Goal: Communication & Community: Answer question/provide support

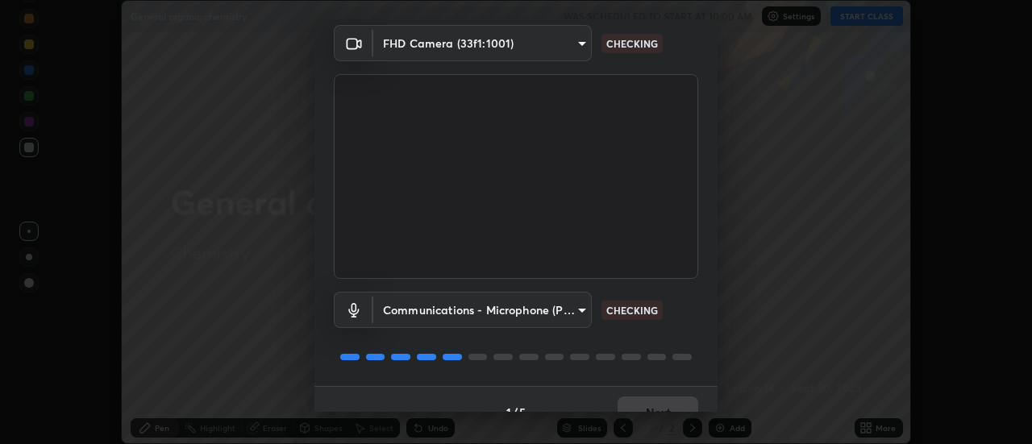
scroll to position [85, 0]
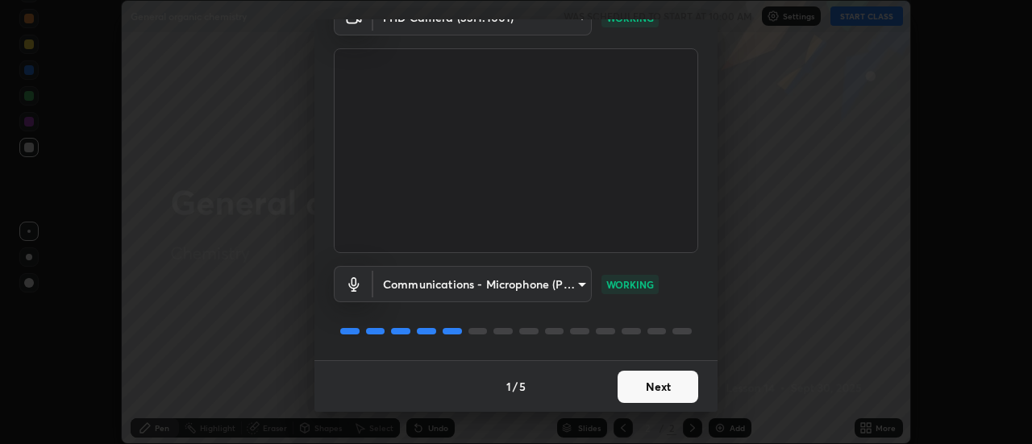
click at [641, 384] on button "Next" at bounding box center [657, 387] width 81 height 32
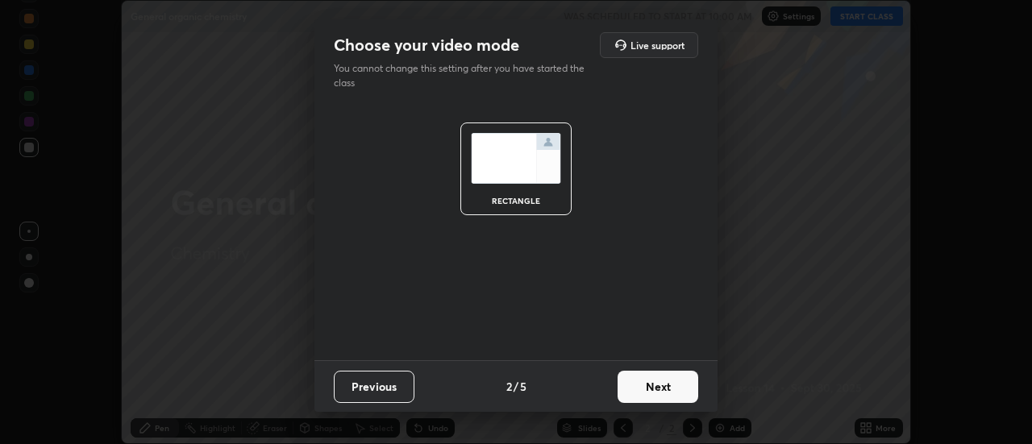
scroll to position [0, 0]
click at [646, 389] on button "Next" at bounding box center [657, 387] width 81 height 32
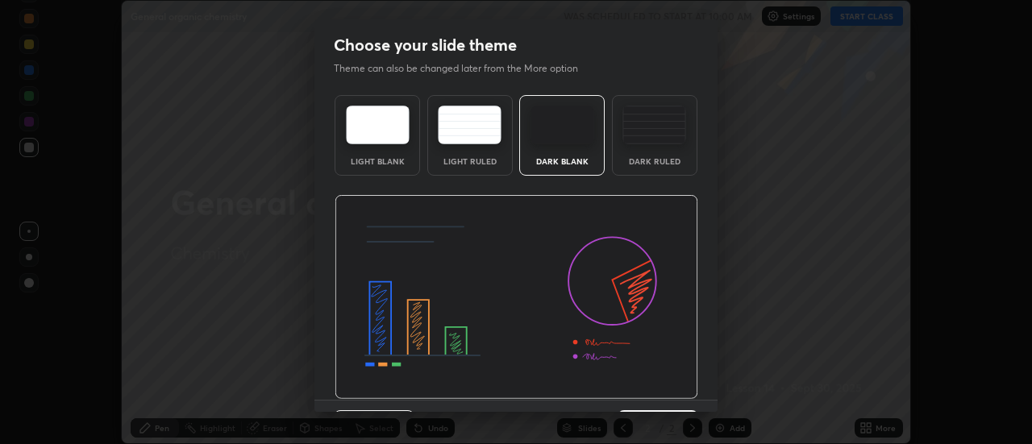
scroll to position [39, 0]
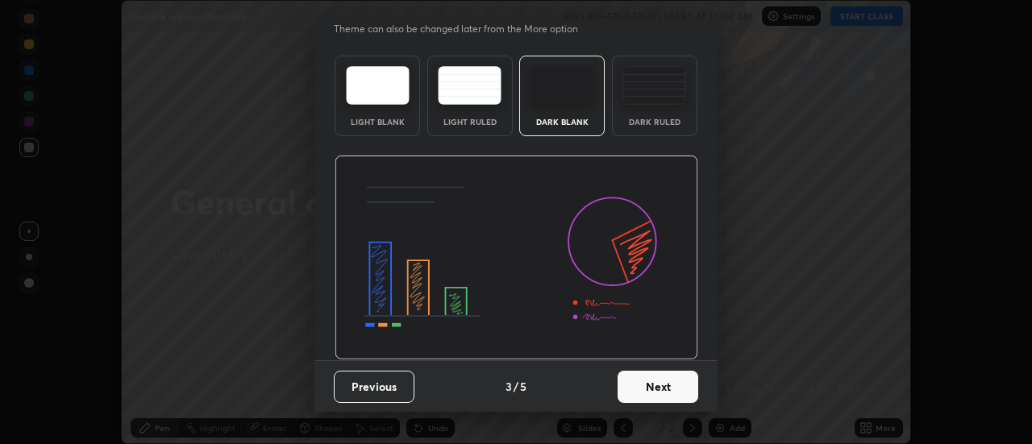
click at [647, 391] on button "Next" at bounding box center [657, 387] width 81 height 32
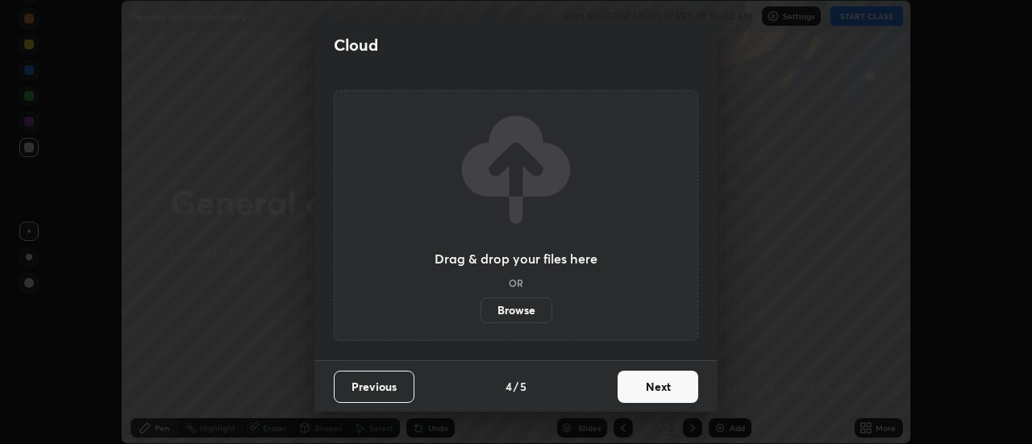
scroll to position [0, 0]
click at [654, 386] on button "Next" at bounding box center [657, 387] width 81 height 32
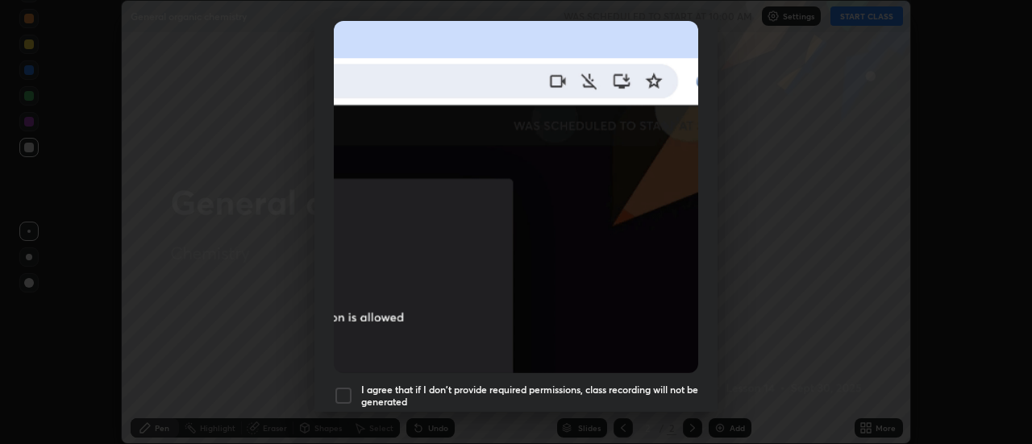
scroll to position [364, 0]
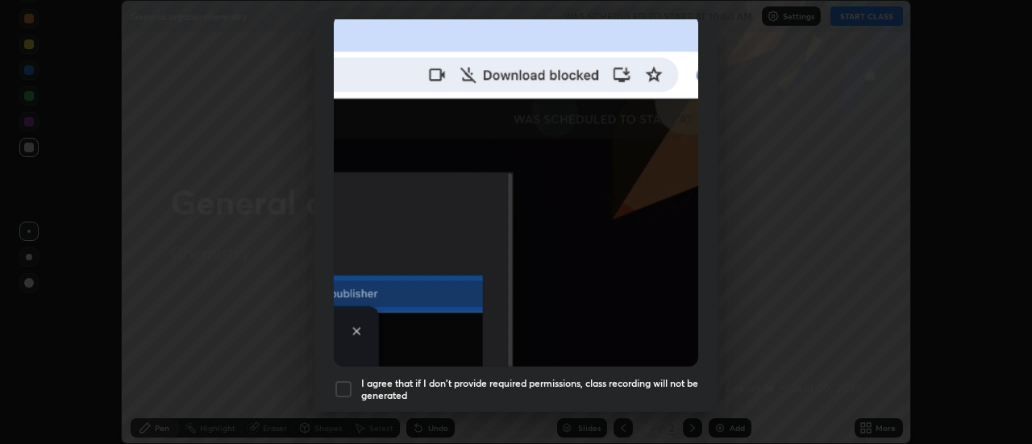
click at [342, 380] on div at bounding box center [343, 389] width 19 height 19
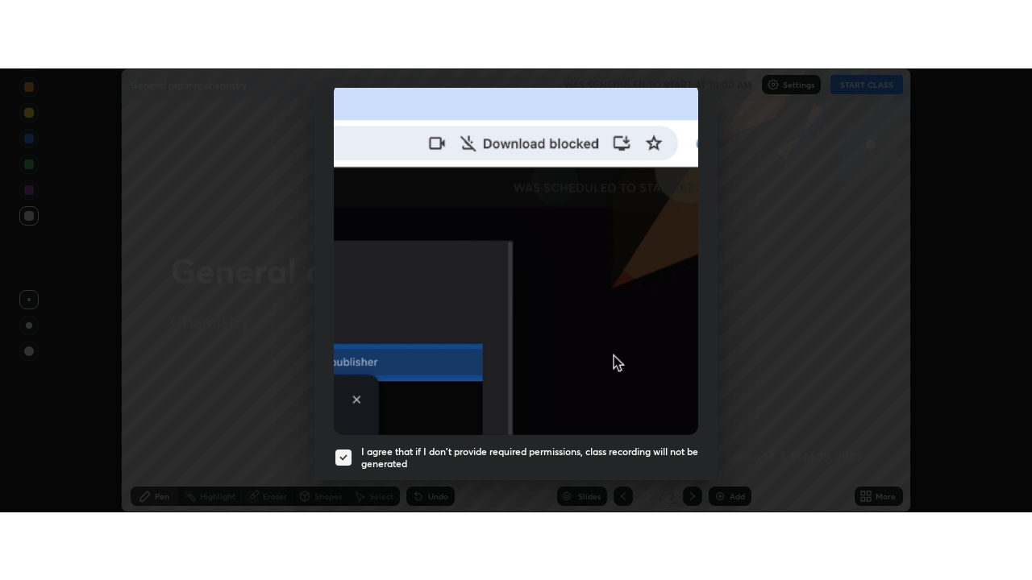
scroll to position [414, 0]
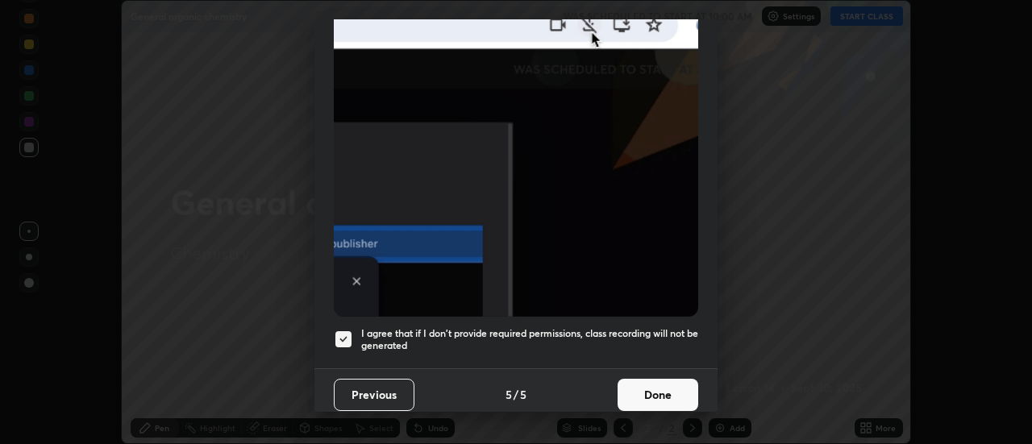
click at [651, 380] on button "Done" at bounding box center [657, 395] width 81 height 32
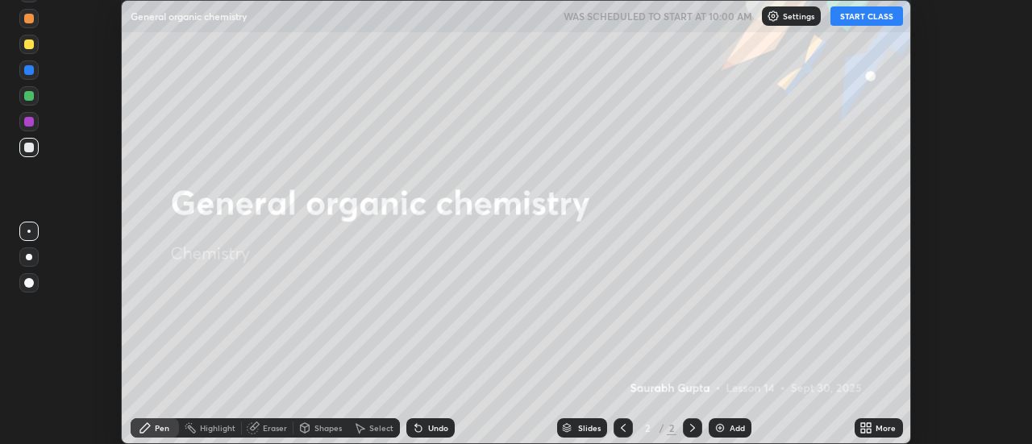
click at [861, 426] on icon at bounding box center [863, 425] width 4 height 4
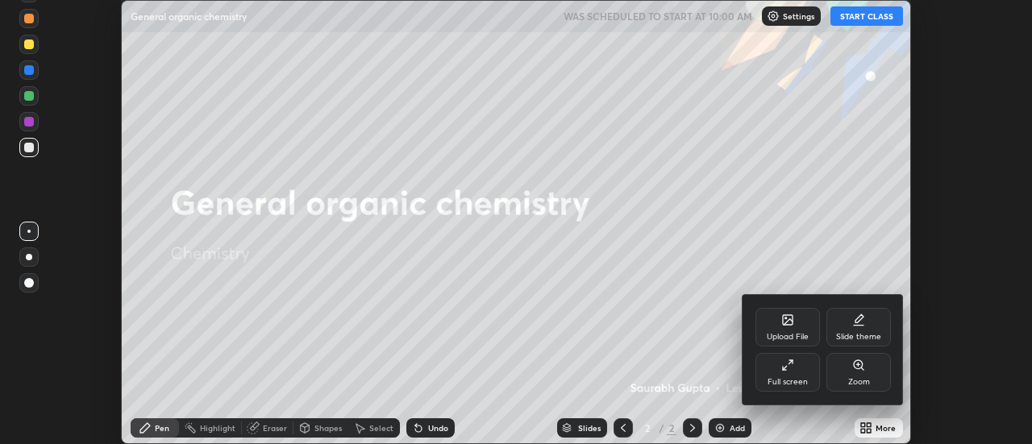
click at [780, 367] on div "Full screen" at bounding box center [787, 372] width 64 height 39
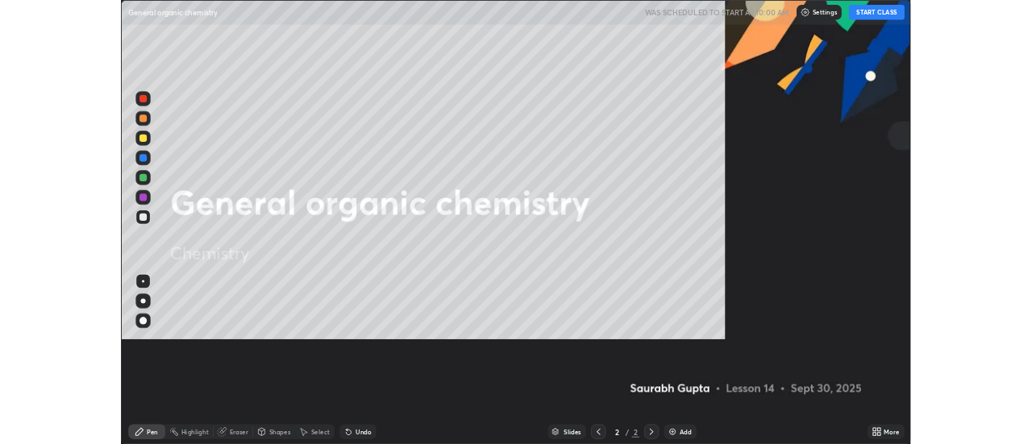
scroll to position [580, 1032]
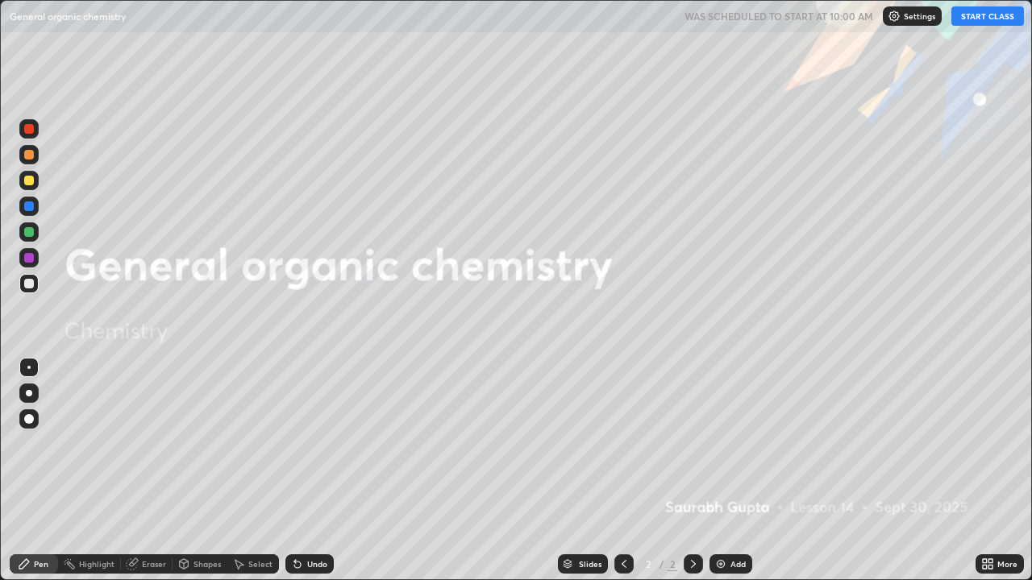
click at [985, 21] on button "START CLASS" at bounding box center [987, 15] width 73 height 19
click at [725, 443] on div "Add" at bounding box center [730, 564] width 43 height 19
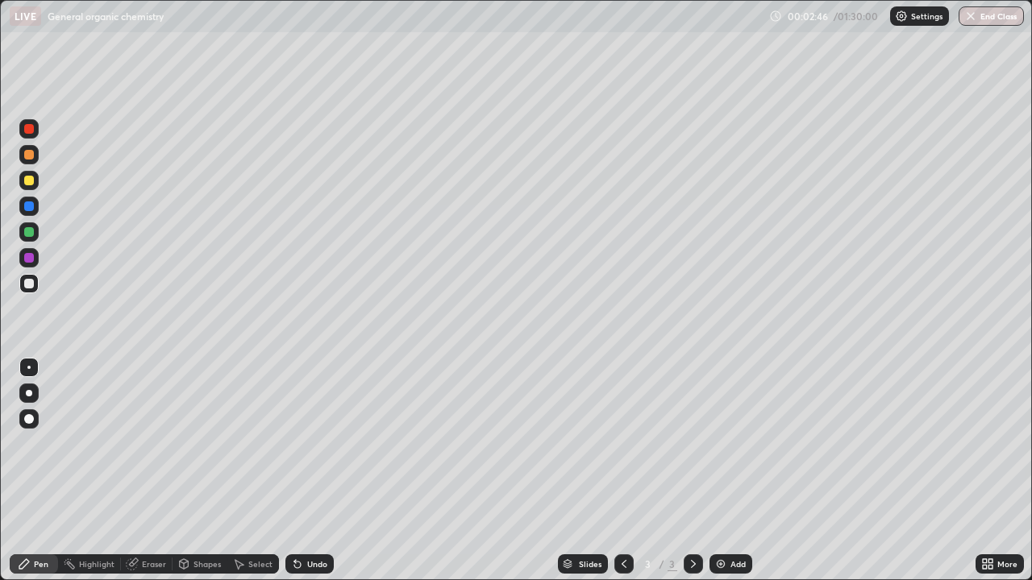
click at [718, 443] on img at bounding box center [720, 564] width 13 height 13
click at [714, 443] on img at bounding box center [720, 564] width 13 height 13
click at [715, 443] on img at bounding box center [720, 564] width 13 height 13
click at [725, 443] on img at bounding box center [720, 564] width 13 height 13
click at [716, 443] on img at bounding box center [720, 564] width 13 height 13
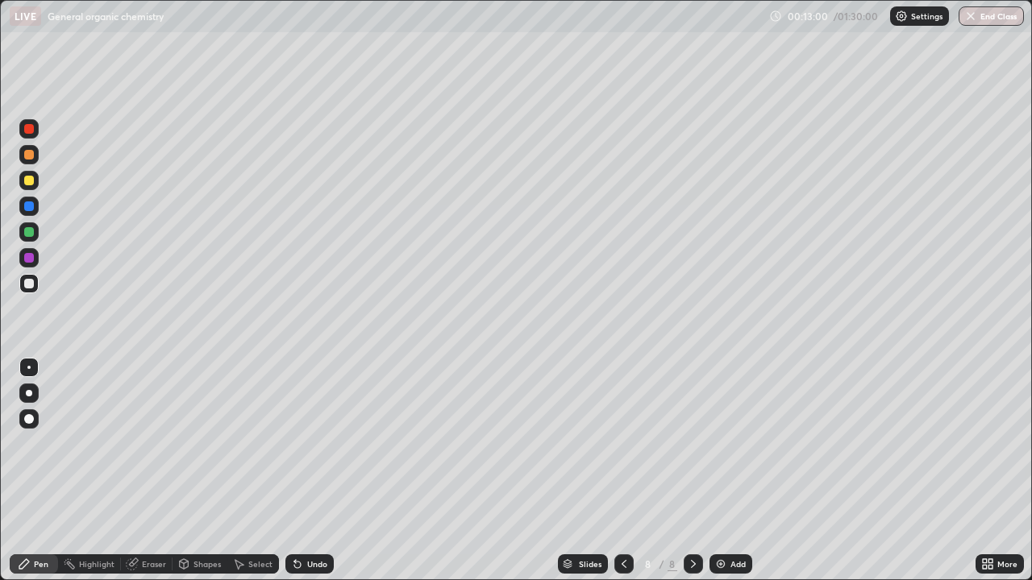
click at [139, 443] on div "Eraser" at bounding box center [147, 564] width 52 height 19
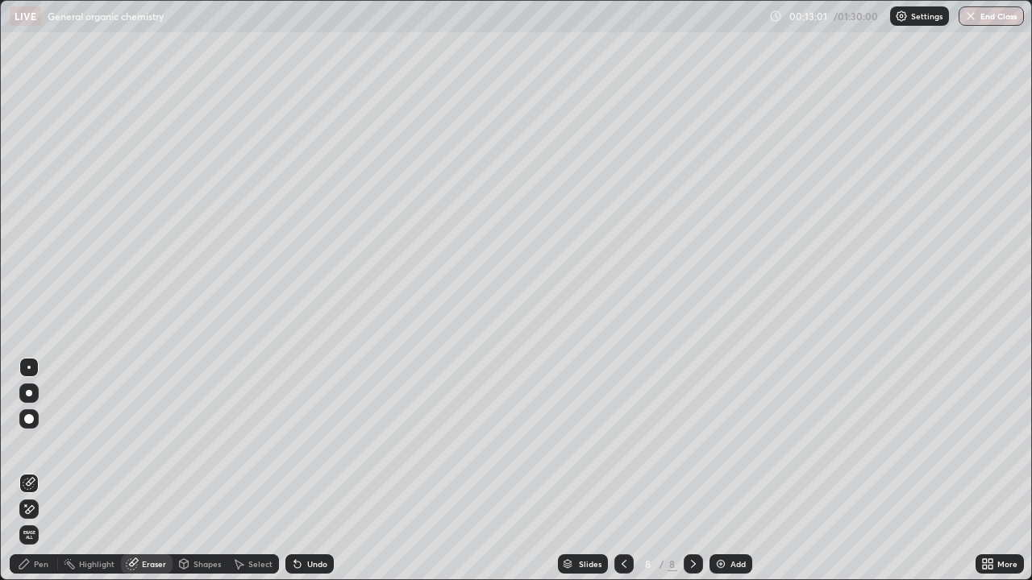
click at [30, 443] on icon at bounding box center [29, 510] width 13 height 14
click at [28, 443] on div "Pen" at bounding box center [34, 564] width 48 height 19
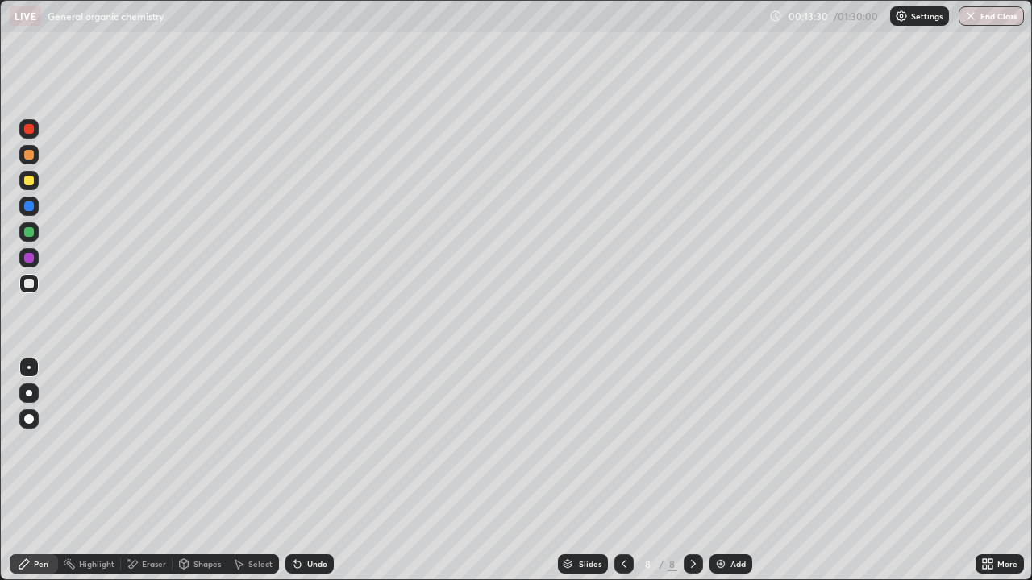
click at [142, 443] on div "Eraser" at bounding box center [154, 564] width 24 height 8
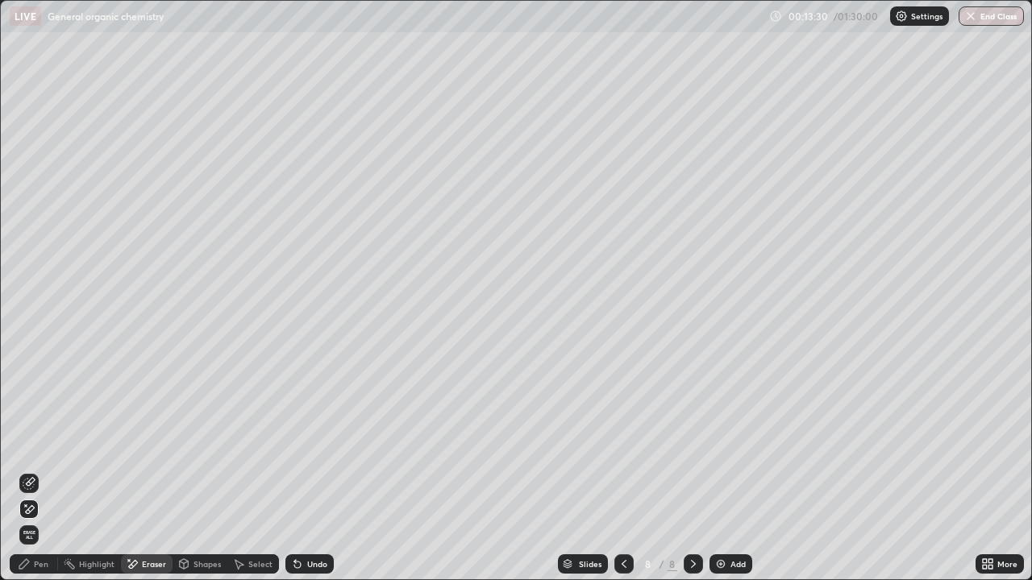
click at [26, 443] on icon at bounding box center [26, 506] width 2 height 2
click at [40, 443] on div "Pen" at bounding box center [41, 564] width 15 height 8
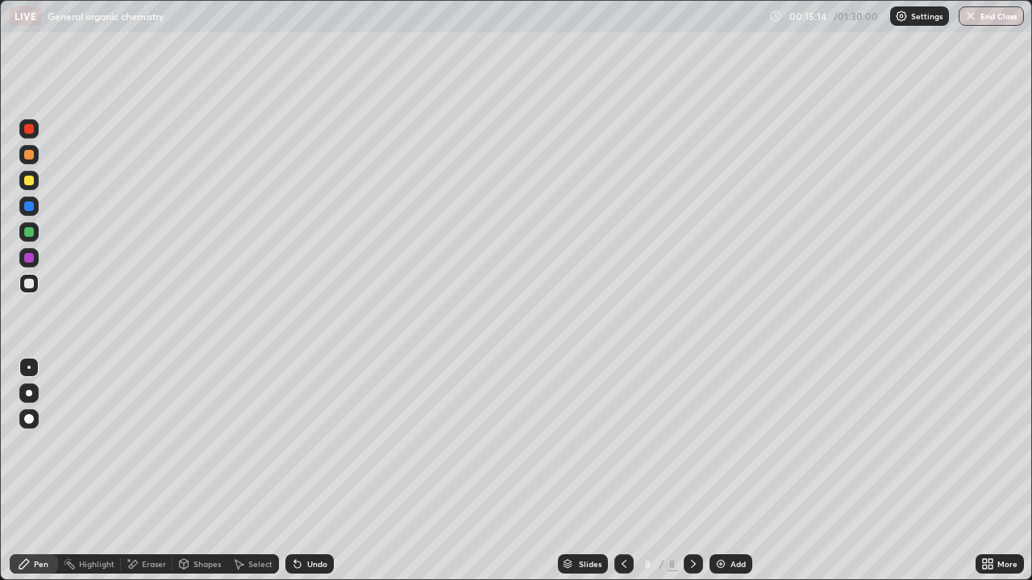
click at [721, 443] on img at bounding box center [720, 564] width 13 height 13
click at [714, 443] on img at bounding box center [720, 564] width 13 height 13
click at [721, 443] on img at bounding box center [720, 564] width 13 height 13
click at [716, 443] on img at bounding box center [720, 564] width 13 height 13
click at [717, 443] on img at bounding box center [720, 564] width 13 height 13
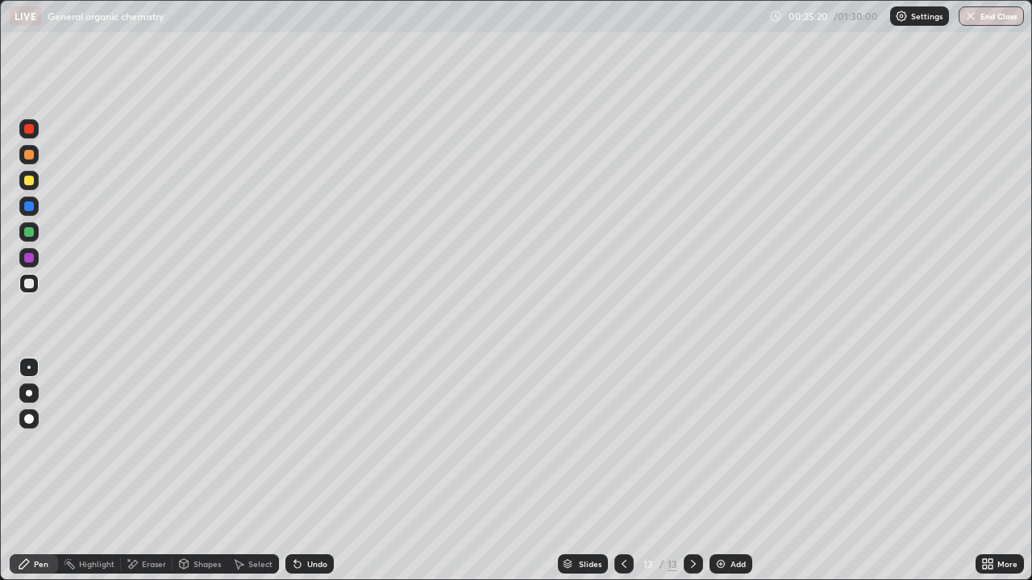
click at [714, 443] on img at bounding box center [720, 564] width 13 height 13
click at [721, 443] on img at bounding box center [720, 564] width 13 height 13
click at [723, 443] on img at bounding box center [720, 564] width 13 height 13
click at [714, 443] on img at bounding box center [720, 564] width 13 height 13
click at [622, 443] on icon at bounding box center [623, 564] width 13 height 13
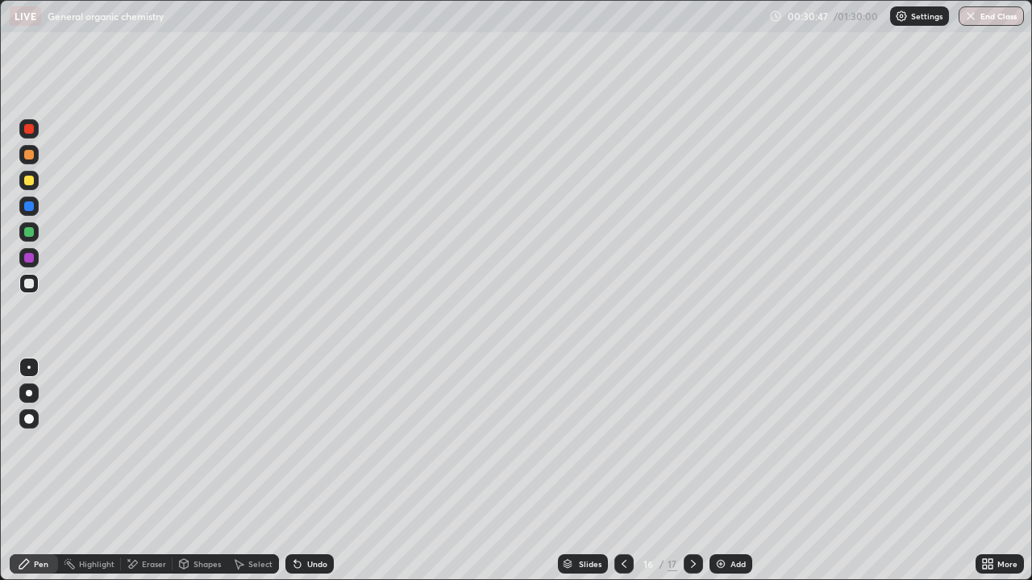
click at [724, 443] on img at bounding box center [720, 564] width 13 height 13
click at [717, 443] on img at bounding box center [720, 564] width 13 height 13
click at [714, 443] on img at bounding box center [720, 564] width 13 height 13
click at [715, 443] on img at bounding box center [721, 564] width 13 height 13
click at [718, 443] on img at bounding box center [720, 564] width 13 height 13
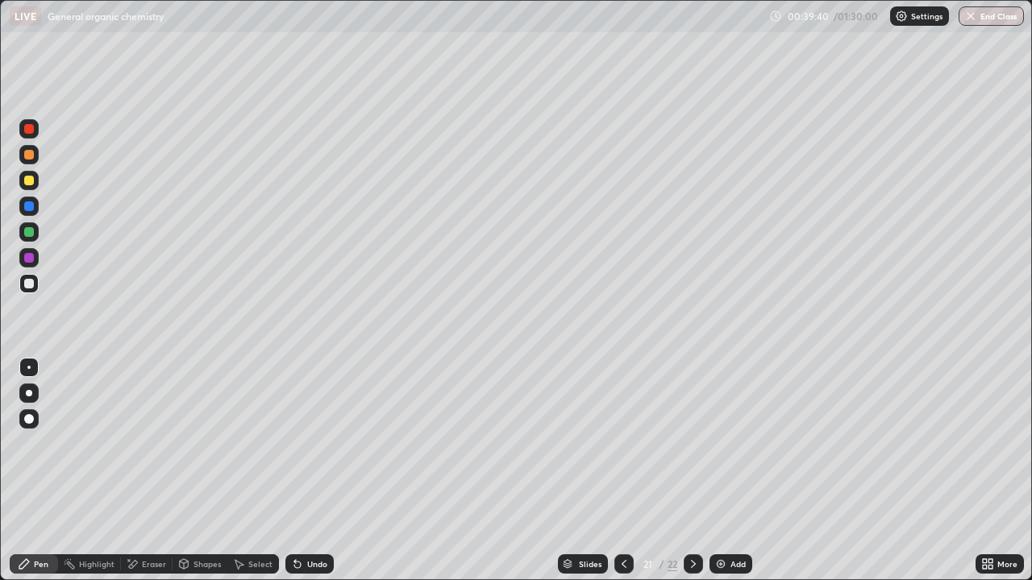
click at [712, 443] on div "Add" at bounding box center [730, 564] width 43 height 19
click at [729, 443] on div "Add" at bounding box center [730, 564] width 43 height 19
click at [715, 443] on img at bounding box center [720, 564] width 13 height 13
click at [714, 443] on img at bounding box center [720, 564] width 13 height 13
click at [720, 443] on img at bounding box center [720, 564] width 13 height 13
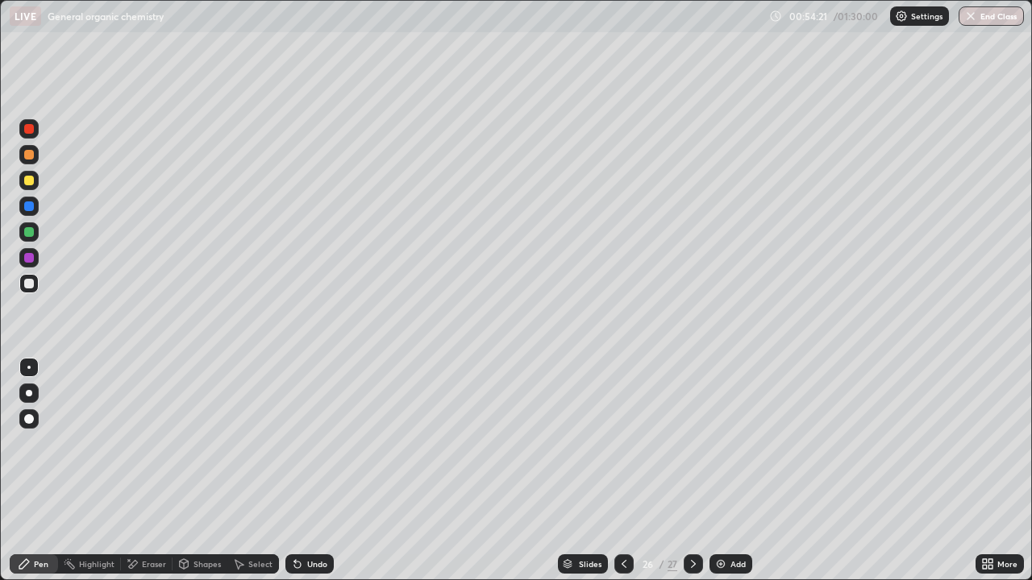
click at [140, 443] on div "Eraser" at bounding box center [147, 564] width 52 height 19
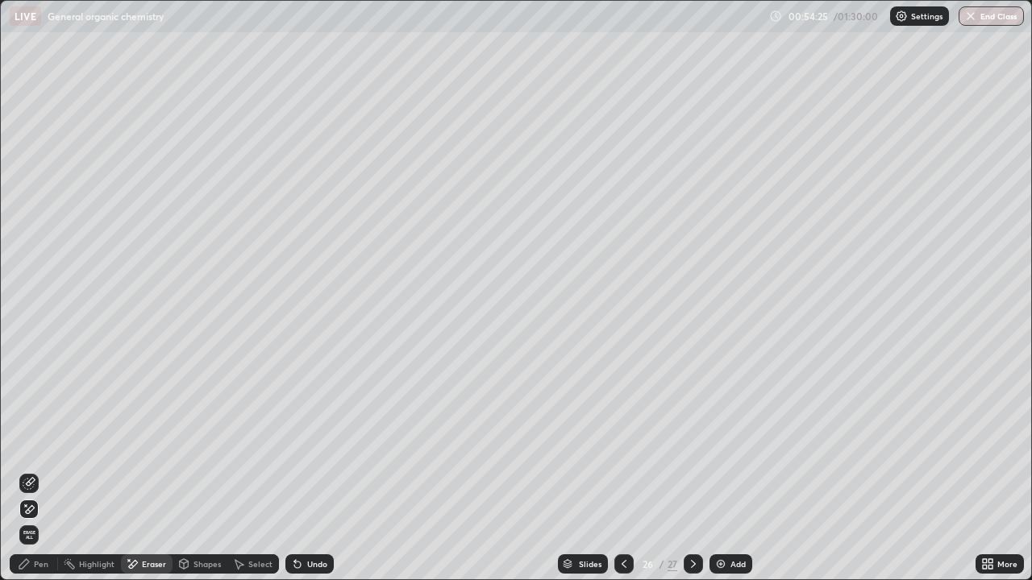
click at [37, 443] on div "Pen" at bounding box center [34, 564] width 48 height 19
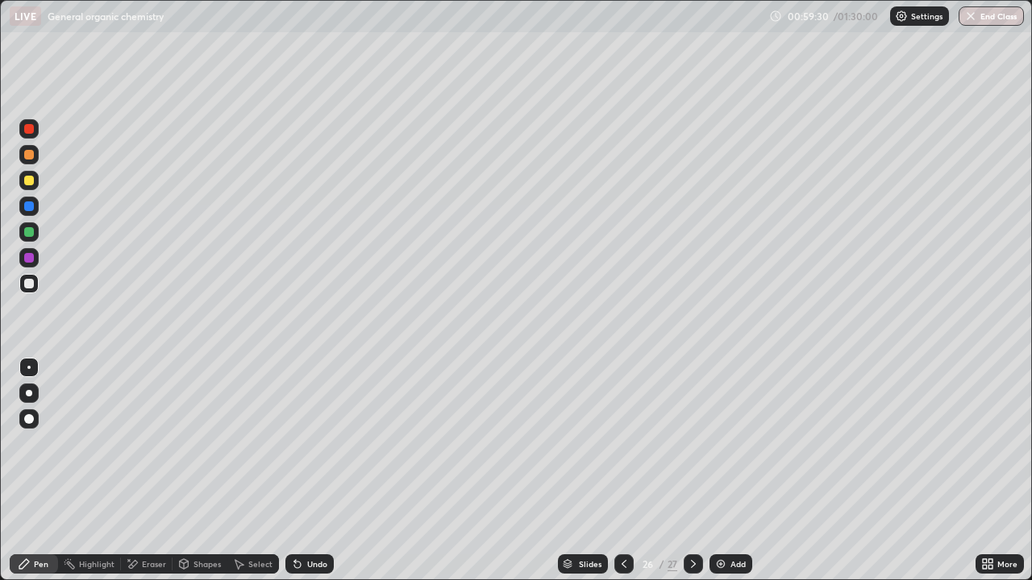
click at [717, 443] on img at bounding box center [720, 564] width 13 height 13
click at [717, 443] on div "Add" at bounding box center [730, 564] width 43 height 19
click at [720, 443] on img at bounding box center [720, 564] width 13 height 13
click at [724, 443] on img at bounding box center [721, 564] width 13 height 13
click at [717, 443] on img at bounding box center [720, 564] width 13 height 13
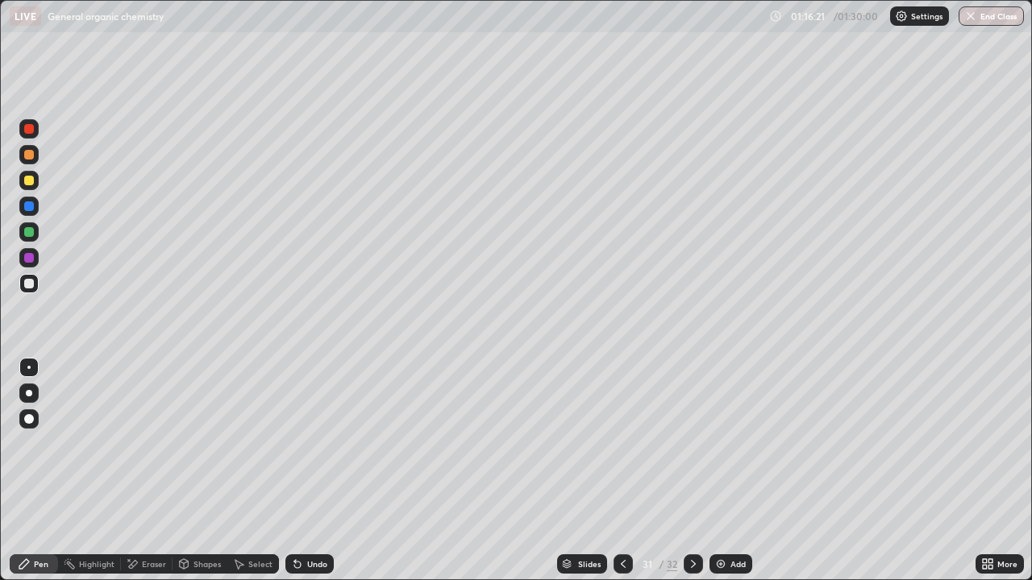
click at [721, 443] on img at bounding box center [720, 564] width 13 height 13
click at [715, 443] on img at bounding box center [721, 564] width 13 height 13
click at [989, 23] on button "End Class" at bounding box center [990, 15] width 65 height 19
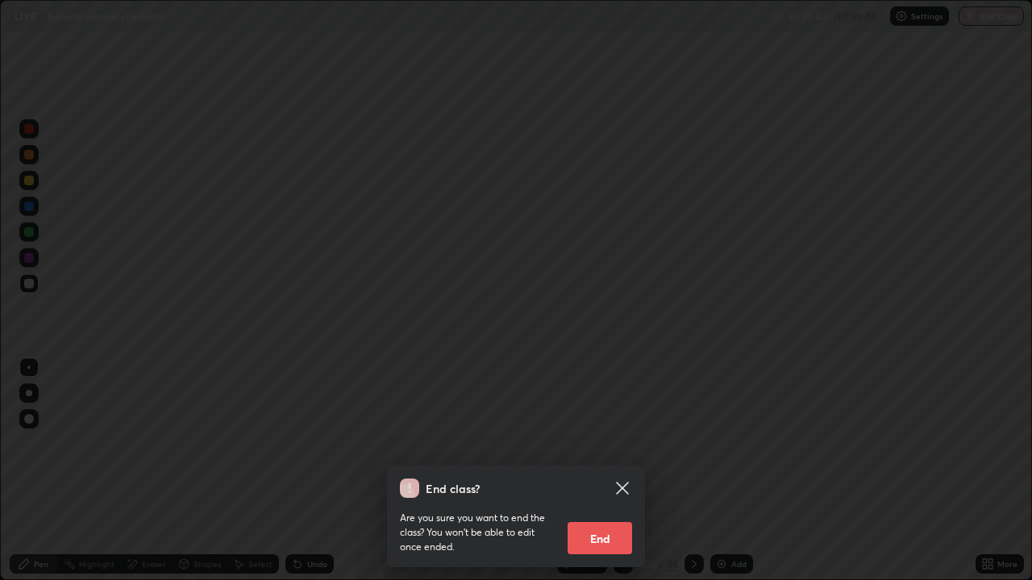
click at [615, 443] on button "End" at bounding box center [599, 538] width 64 height 32
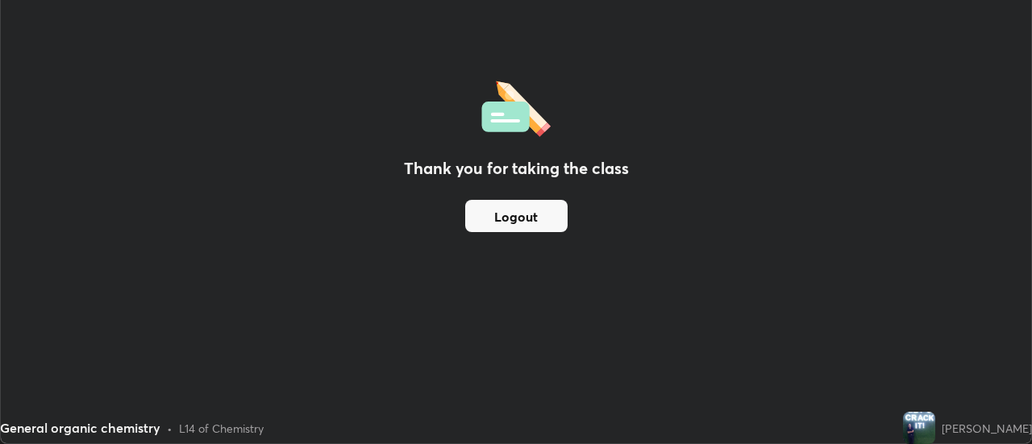
scroll to position [80164, 79576]
